Goal: Navigation & Orientation: Understand site structure

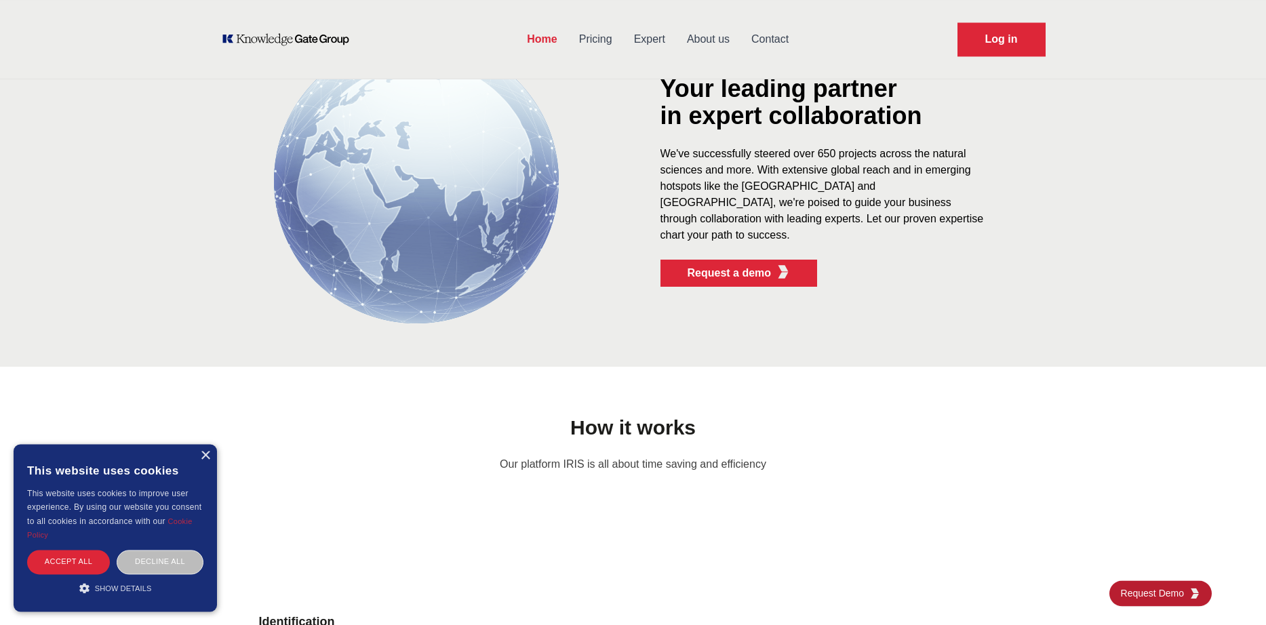
scroll to position [655, 0]
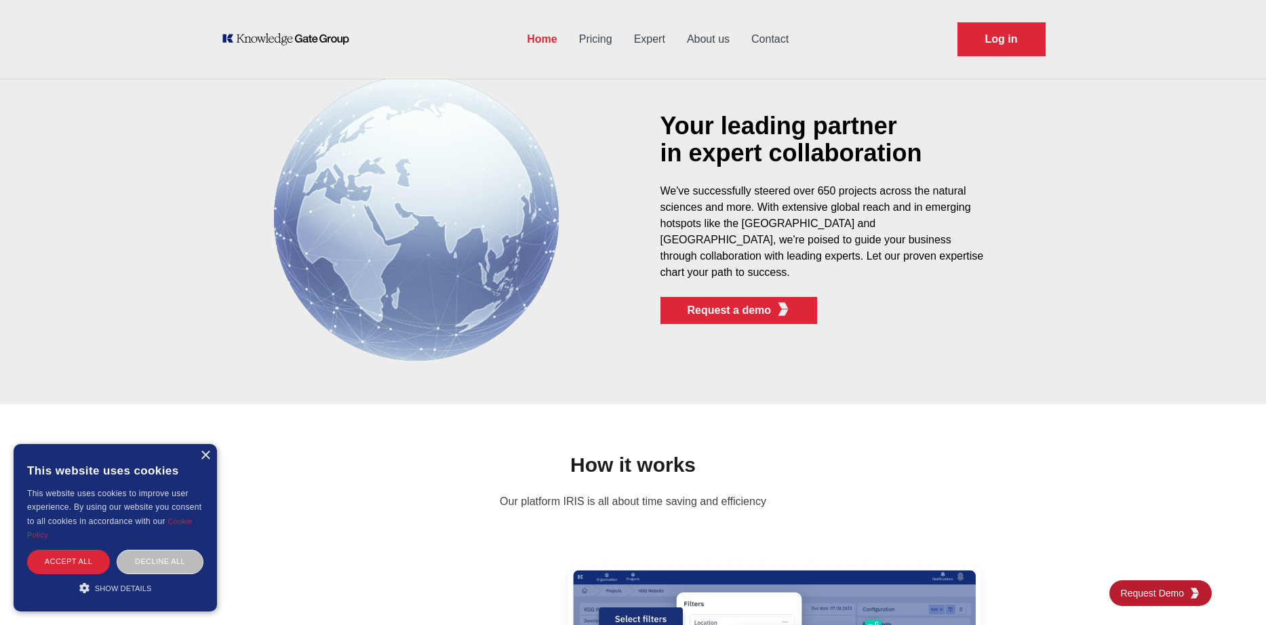
click at [641, 43] on link "Expert" at bounding box center [649, 39] width 53 height 35
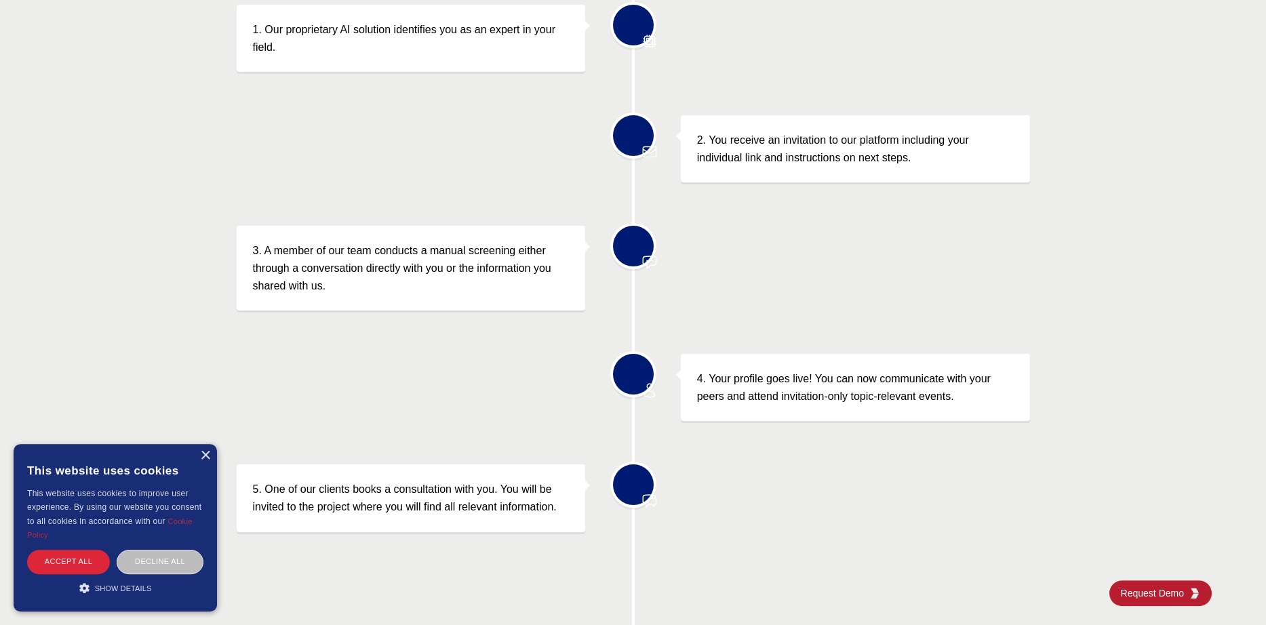
scroll to position [562, 0]
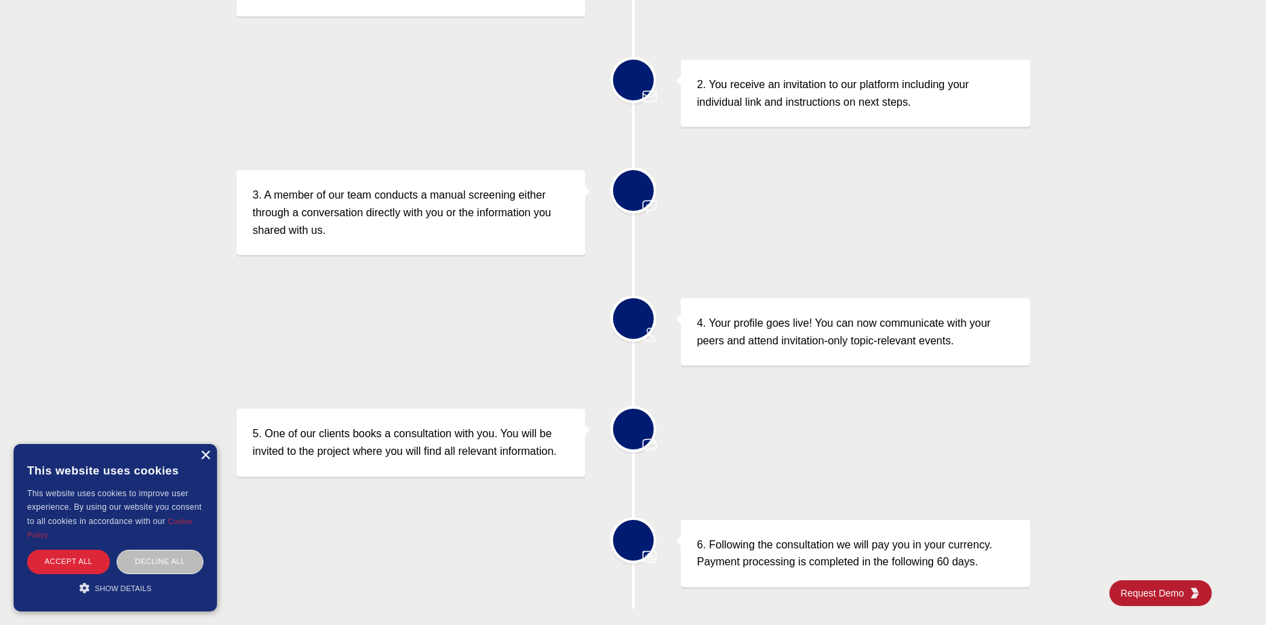
click at [204, 458] on div "×" at bounding box center [205, 456] width 10 height 10
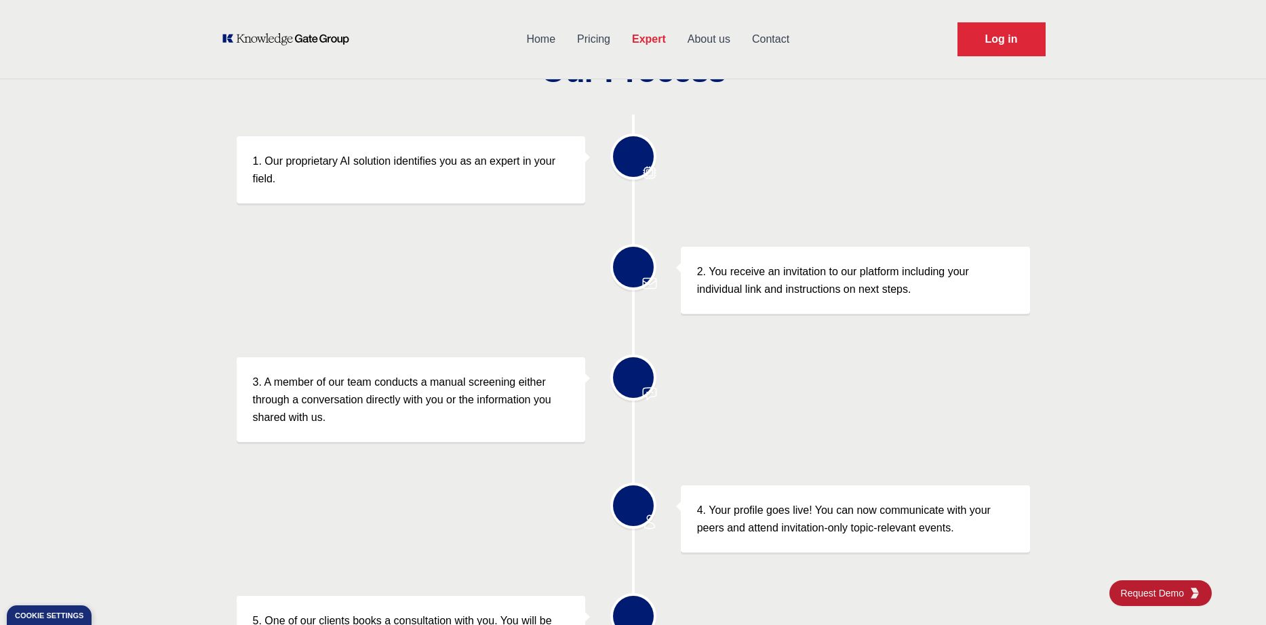
scroll to position [0, 0]
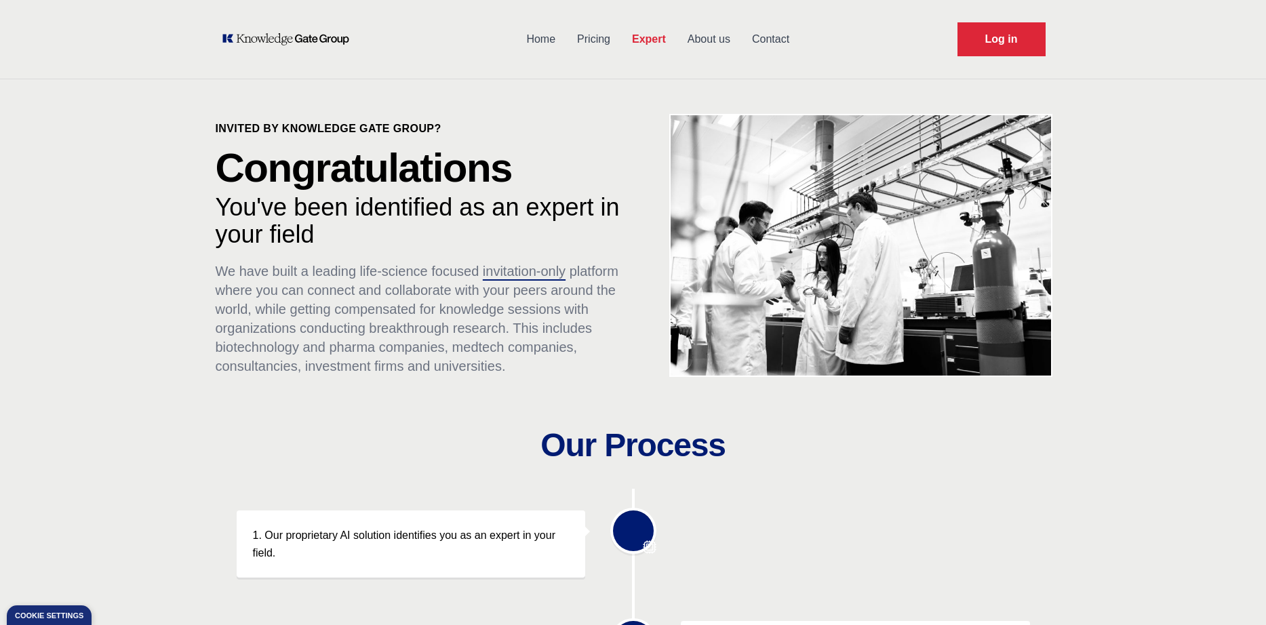
click at [709, 39] on link "About us" at bounding box center [709, 39] width 64 height 35
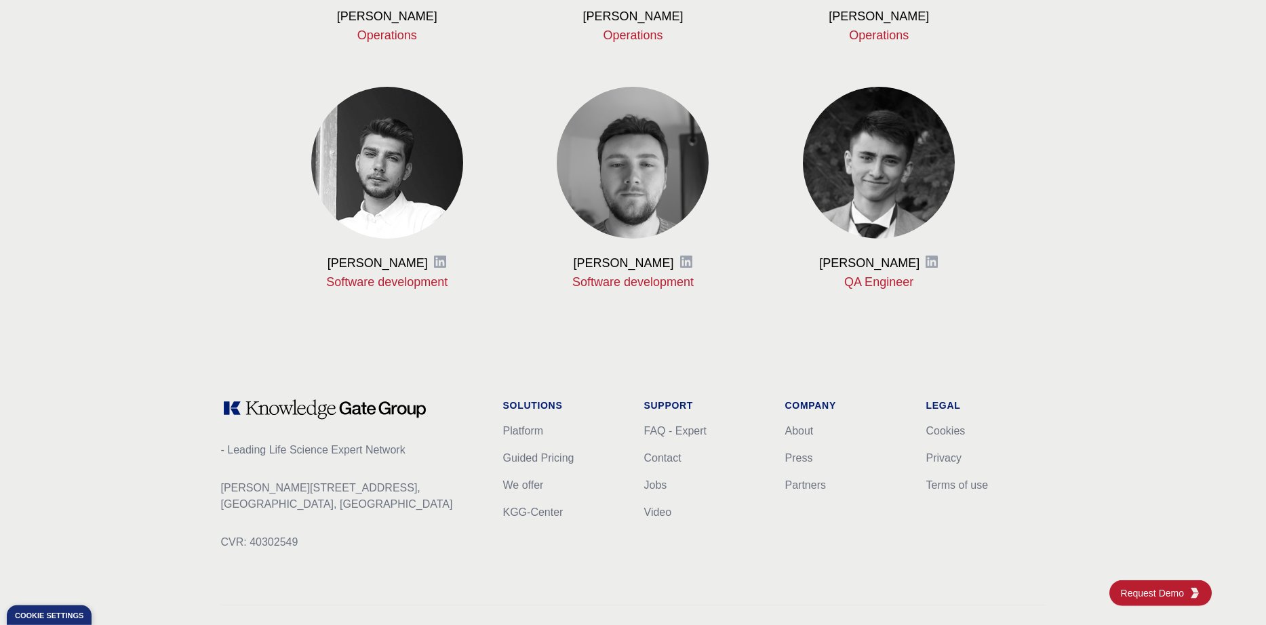
scroll to position [1591, 0]
click at [802, 490] on link "Partners" at bounding box center [805, 485] width 41 height 12
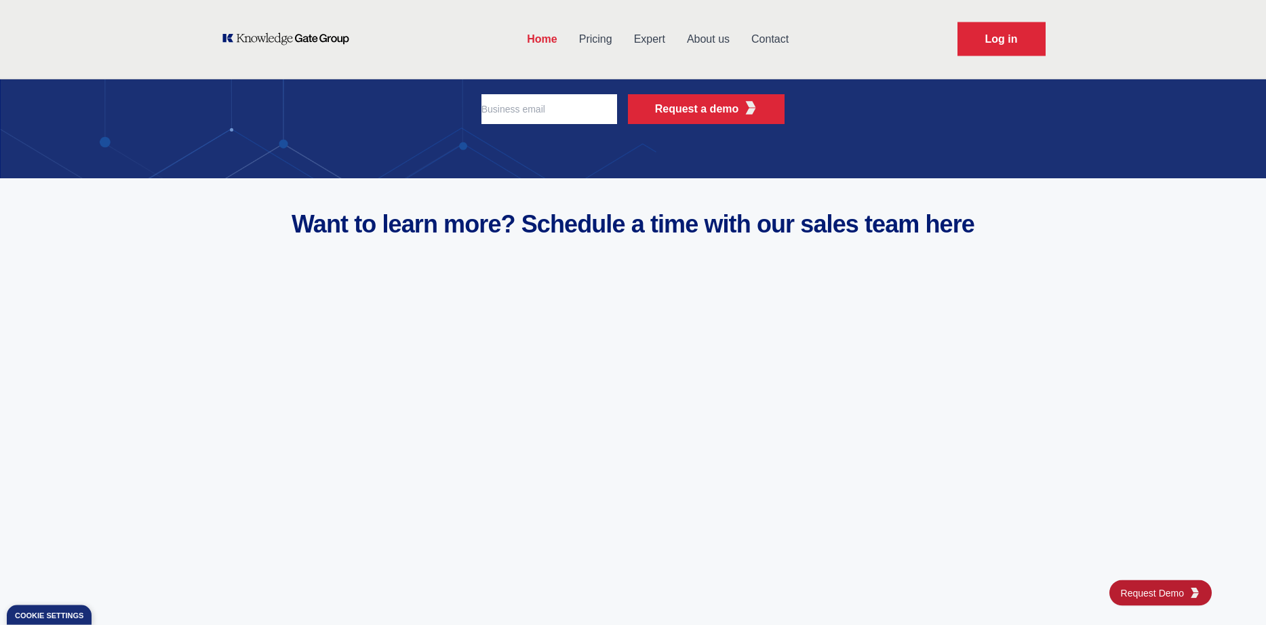
scroll to position [4483, 0]
